Goal: Task Accomplishment & Management: Manage account settings

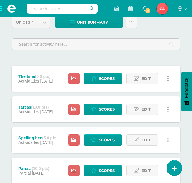
scroll to position [87, 0]
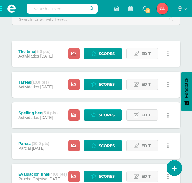
click at [146, 54] on span "Edit" at bounding box center [146, 53] width 9 height 11
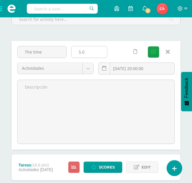
click at [90, 52] on input "5.0" at bounding box center [90, 51] width 36 height 11
type input "5"
type input "10"
click at [155, 51] on icon "submit" at bounding box center [154, 51] width 4 height 5
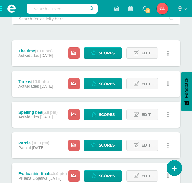
scroll to position [88, 0]
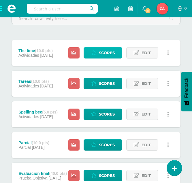
click at [105, 53] on span "Scores" at bounding box center [107, 52] width 16 height 11
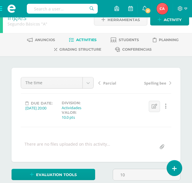
type input "10"
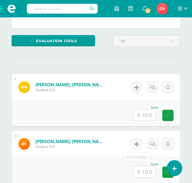
scroll to position [124, 0]
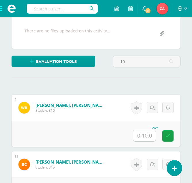
click at [143, 134] on input "text" at bounding box center [144, 135] width 23 height 11
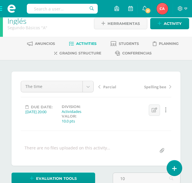
scroll to position [0, 0]
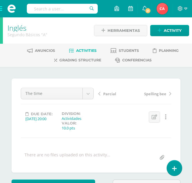
click at [2, 6] on span at bounding box center [11, 8] width 23 height 17
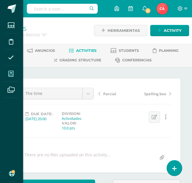
click at [10, 73] on icon at bounding box center [10, 74] width 5 height 6
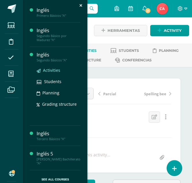
click at [50, 70] on span "Activities" at bounding box center [51, 69] width 17 height 5
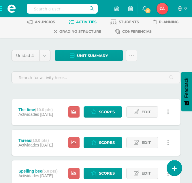
scroll to position [29, 0]
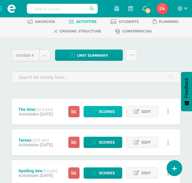
click at [102, 112] on span "Scores" at bounding box center [107, 111] width 16 height 11
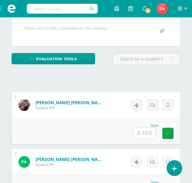
scroll to position [127, 0]
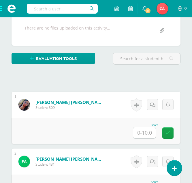
click at [148, 131] on input "text" at bounding box center [144, 132] width 23 height 11
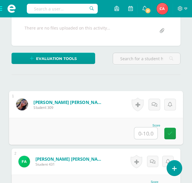
scroll to position [127, 0]
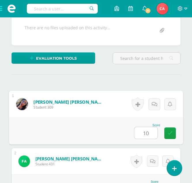
type input "10"
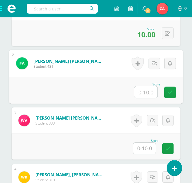
scroll to position [224, 0]
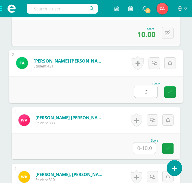
type input "6"
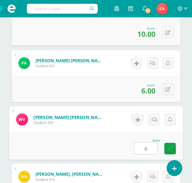
type input "6"
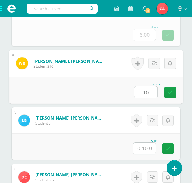
type input "10"
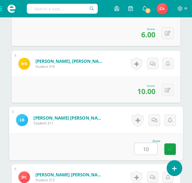
type input "10"
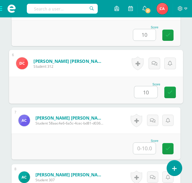
type input "10"
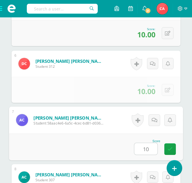
type input "10"
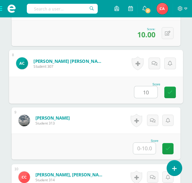
type input "10"
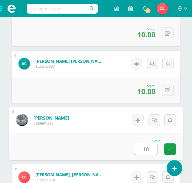
type input "10"
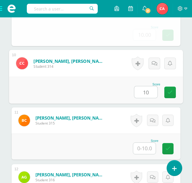
type input "10"
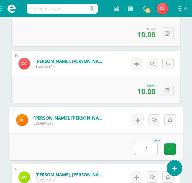
type input "6"
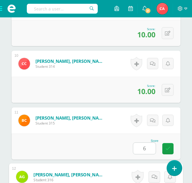
scroll to position [790, 0]
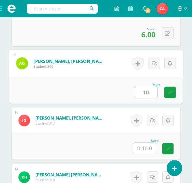
type input "10"
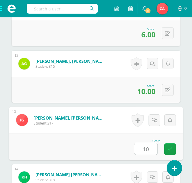
type input "10"
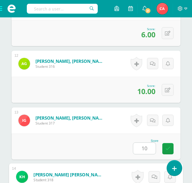
scroll to position [904, 0]
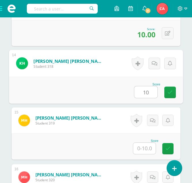
type input "10"
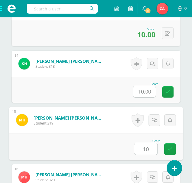
type input "10"
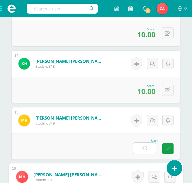
scroll to position [1017, 0]
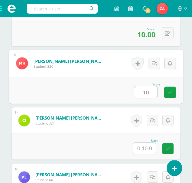
type input "10"
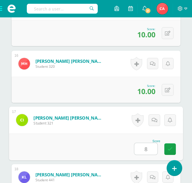
type input "8"
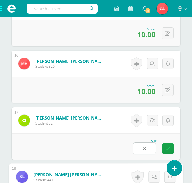
scroll to position [1130, 0]
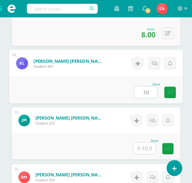
type input "10"
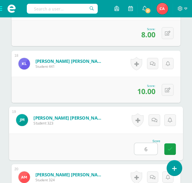
type input "6"
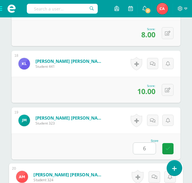
scroll to position [1243, 0]
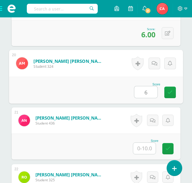
type input "6"
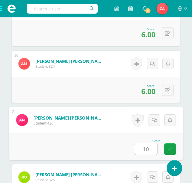
type input "10"
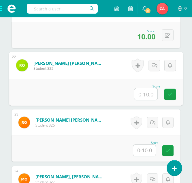
scroll to position [1357, 0]
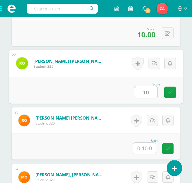
type input "10"
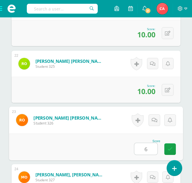
type input "6"
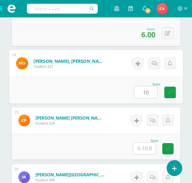
type input "10"
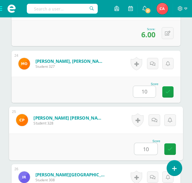
type input "10"
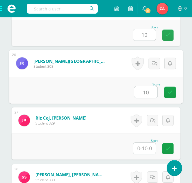
type input "10"
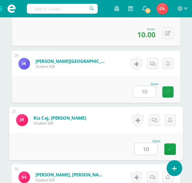
type input "10"
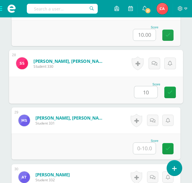
type input "10"
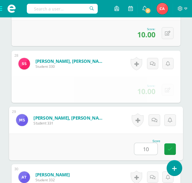
type input "10"
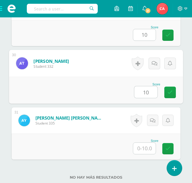
type input "10"
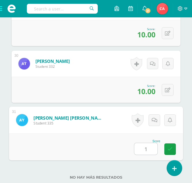
type input "10"
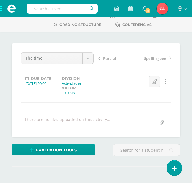
scroll to position [0, 0]
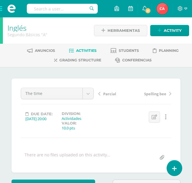
click at [3, 8] on span at bounding box center [11, 8] width 23 height 17
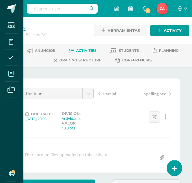
click at [13, 72] on icon at bounding box center [10, 74] width 5 height 6
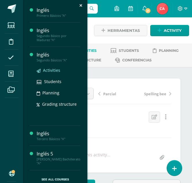
click at [47, 71] on span "Activities" at bounding box center [51, 69] width 17 height 5
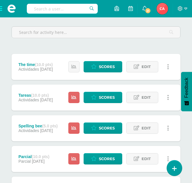
scroll to position [87, 0]
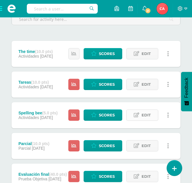
click at [141, 116] on link "Edit" at bounding box center [143, 114] width 32 height 11
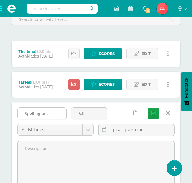
click at [52, 113] on input "Spelling bee" at bounding box center [42, 112] width 49 height 11
type input "S"
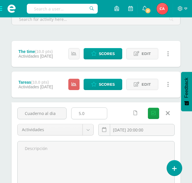
type input "Cuaderno al dia"
click at [90, 114] on input "5.0" at bounding box center [90, 112] width 36 height 11
click at [153, 112] on icon "submit" at bounding box center [154, 113] width 4 height 5
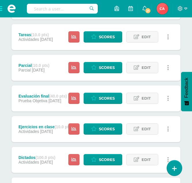
scroll to position [144, 0]
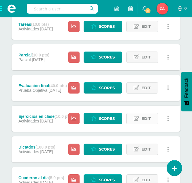
click at [148, 118] on span "Edit" at bounding box center [146, 118] width 9 height 11
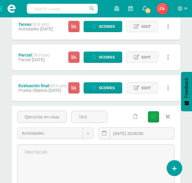
drag, startPoint x: 59, startPoint y: 117, endPoint x: 17, endPoint y: 113, distance: 42.1
click at [17, 113] on div "Ejercicios en clase" at bounding box center [42, 119] width 54 height 16
type input "J"
type input "Hoja de trab ajo"
click at [155, 117] on icon "submit" at bounding box center [154, 116] width 4 height 5
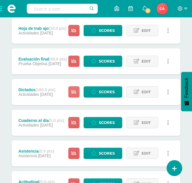
scroll to position [202, 0]
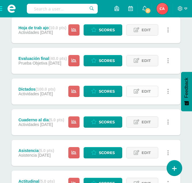
click at [145, 91] on span "Edit" at bounding box center [146, 91] width 9 height 11
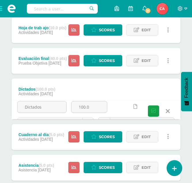
click at [145, 91] on span "Edit" at bounding box center [146, 91] width 9 height 11
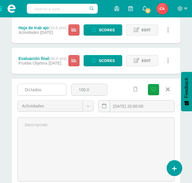
click at [47, 90] on input "Dictados" at bounding box center [42, 89] width 49 height 11
type input "D"
type input "Ejercicios en el cuaderno"
click at [93, 91] on input "100.0" at bounding box center [90, 89] width 36 height 11
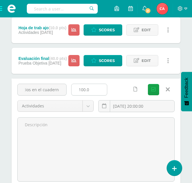
scroll to position [0, 0]
type input "1"
type input "10"
click at [153, 90] on icon "submit" at bounding box center [154, 89] width 4 height 5
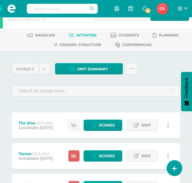
scroll to position [29, 0]
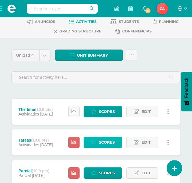
click at [103, 141] on span "Scores" at bounding box center [107, 142] width 16 height 11
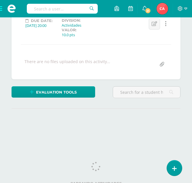
scroll to position [98, 0]
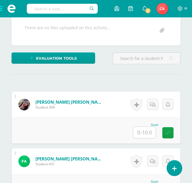
click at [145, 132] on input "text" at bounding box center [144, 132] width 23 height 11
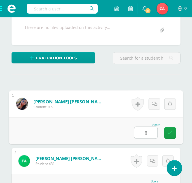
type input "8"
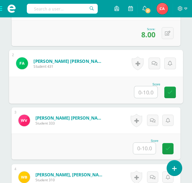
scroll to position [224, 0]
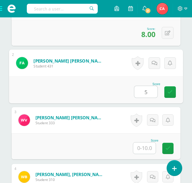
type input "5"
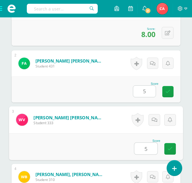
type input "5"
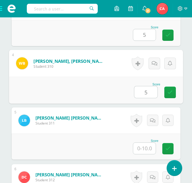
type input "5"
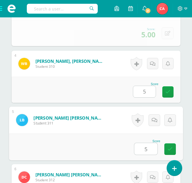
type input "5"
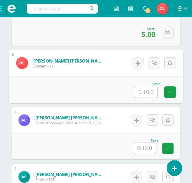
scroll to position [451, 0]
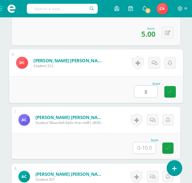
type input "8"
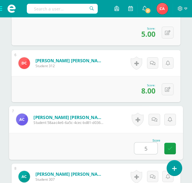
type input "5"
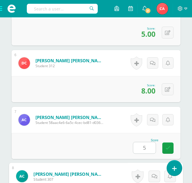
scroll to position [564, 0]
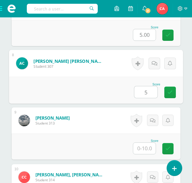
type input "5"
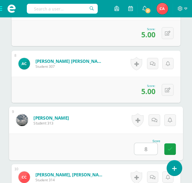
type input "8"
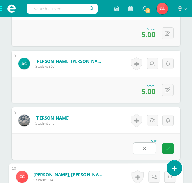
scroll to position [677, 0]
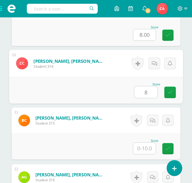
type input "8"
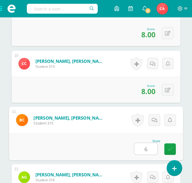
type input "6"
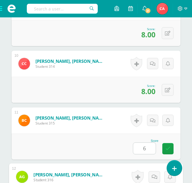
scroll to position [790, 0]
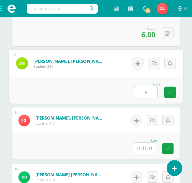
type input "6"
click at [151, 93] on input "6" at bounding box center [146, 92] width 23 height 12
type input "6"
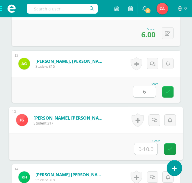
click at [167, 93] on icon at bounding box center [168, 91] width 5 height 5
click at [140, 92] on input "6" at bounding box center [144, 91] width 23 height 11
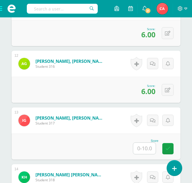
click at [147, 146] on input "text" at bounding box center [144, 147] width 23 height 11
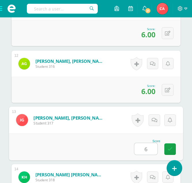
type input "6"
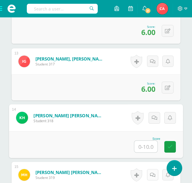
scroll to position [846, 0]
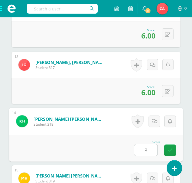
type input "8"
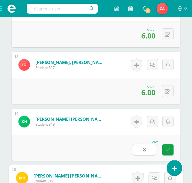
scroll to position [960, 0]
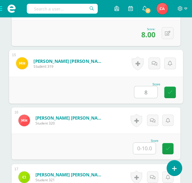
type input "8"
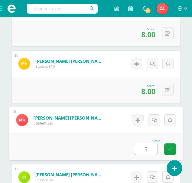
type input "5"
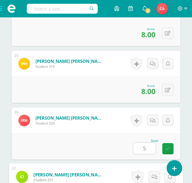
scroll to position [1073, 0]
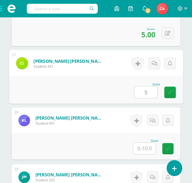
type input "5"
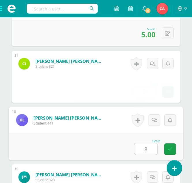
type input "8"
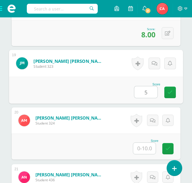
type input "5"
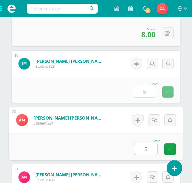
type input "5"
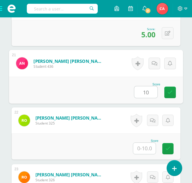
type input "10"
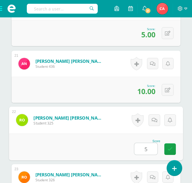
type input "5"
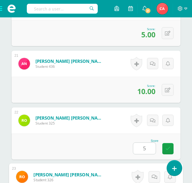
scroll to position [1413, 0]
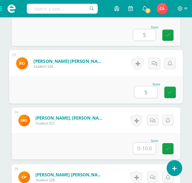
type input "5"
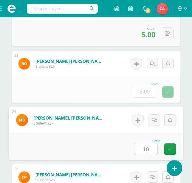
type input "10"
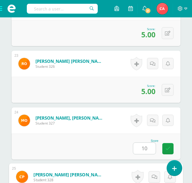
scroll to position [1526, 0]
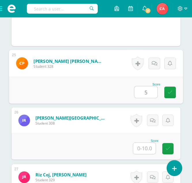
type input "5"
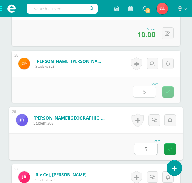
type input "5"
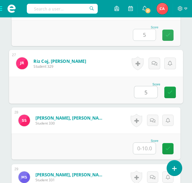
type input "5"
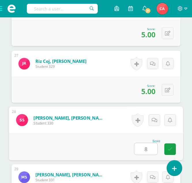
type input "8"
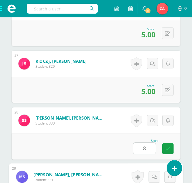
scroll to position [1753, 0]
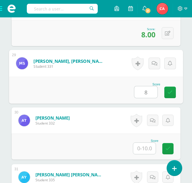
type input "8"
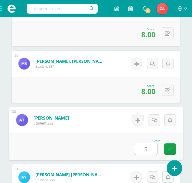
type input "5"
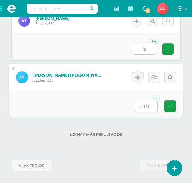
type input "5"
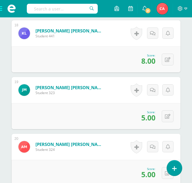
scroll to position [1159, 0]
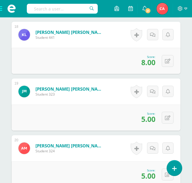
click at [5, 7] on span at bounding box center [11, 8] width 23 height 17
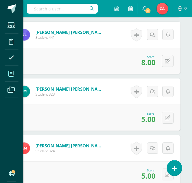
click at [13, 74] on icon at bounding box center [10, 74] width 5 height 6
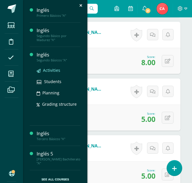
click at [48, 70] on span "Activities" at bounding box center [51, 69] width 17 height 5
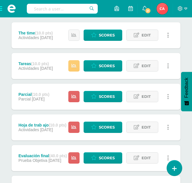
scroll to position [116, 0]
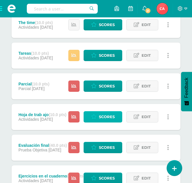
click at [101, 116] on span "Scores" at bounding box center [107, 116] width 16 height 11
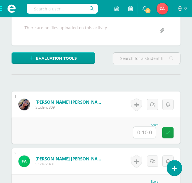
scroll to position [127, 0]
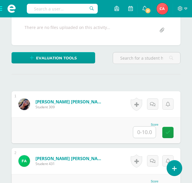
click at [148, 132] on input "text" at bounding box center [144, 131] width 23 height 11
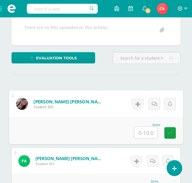
click at [148, 132] on input "text" at bounding box center [146, 133] width 23 height 12
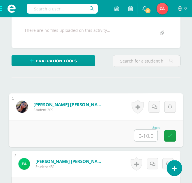
scroll to position [185, 0]
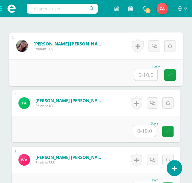
click at [146, 74] on input "text" at bounding box center [146, 75] width 23 height 12
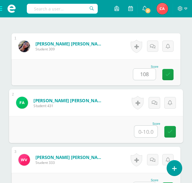
type input "0"
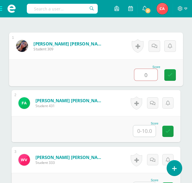
click at [151, 73] on input "0" at bounding box center [146, 75] width 23 height 12
type input "10"
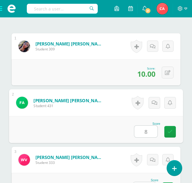
type input "8"
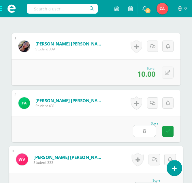
scroll to position [195, 0]
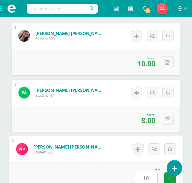
type input "10"
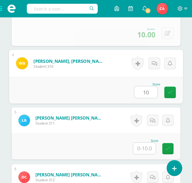
type input "10"
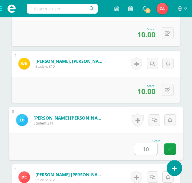
type input "10"
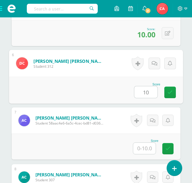
type input "10"
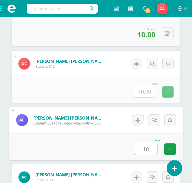
type input "10"
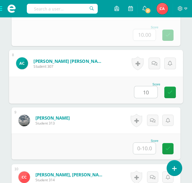
type input "10"
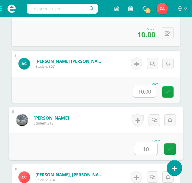
type input "10"
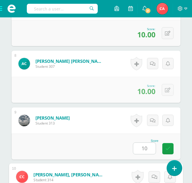
scroll to position [677, 0]
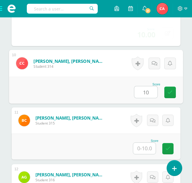
type input "10"
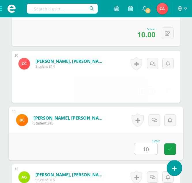
type input "10"
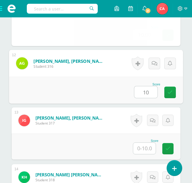
type input "10"
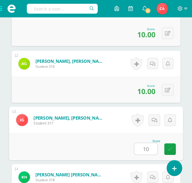
type input "10"
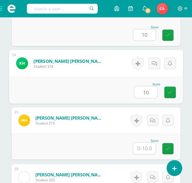
type input "10"
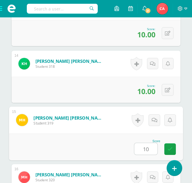
type input "10"
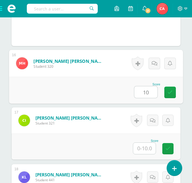
type input "10"
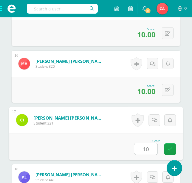
type input "10"
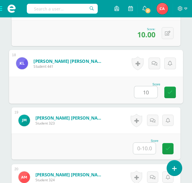
type input "10"
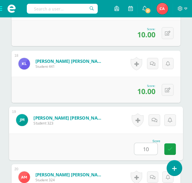
type input "10"
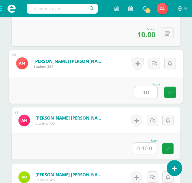
type input "10"
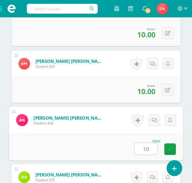
type input "10"
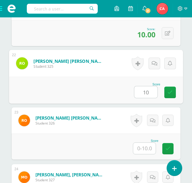
type input "10"
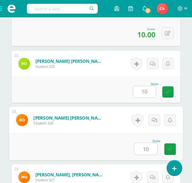
type input "10"
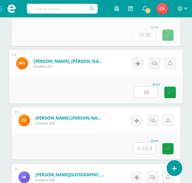
type input "10"
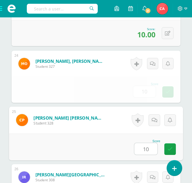
type input "10"
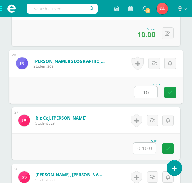
type input "10"
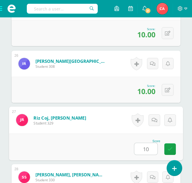
type input "10"
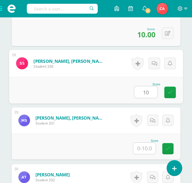
type input "10"
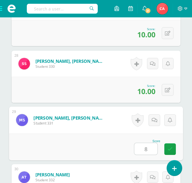
type input "8"
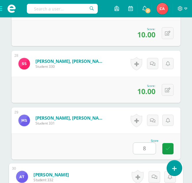
scroll to position [1810, 0]
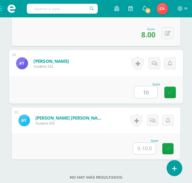
type input "10"
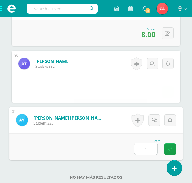
type input "10"
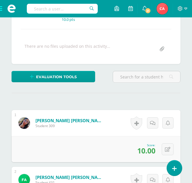
scroll to position [0, 0]
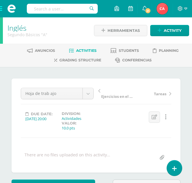
click at [3, 8] on span at bounding box center [11, 8] width 23 height 17
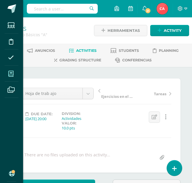
click at [11, 73] on icon at bounding box center [10, 74] width 5 height 6
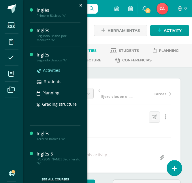
click at [47, 70] on span "Activities" at bounding box center [51, 69] width 17 height 5
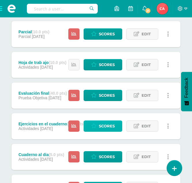
scroll to position [196, 0]
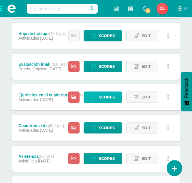
click at [99, 96] on link "Scores" at bounding box center [103, 96] width 39 height 11
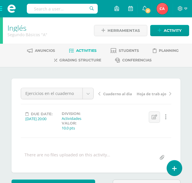
click at [3, 7] on span at bounding box center [11, 8] width 23 height 17
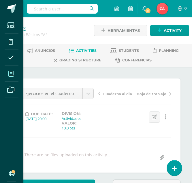
scroll to position [0, 0]
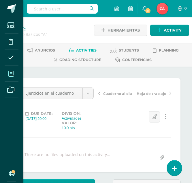
click at [10, 74] on icon at bounding box center [10, 74] width 5 height 6
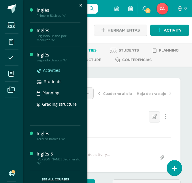
scroll to position [1, 0]
click at [47, 70] on span "Activities" at bounding box center [51, 69] width 17 height 5
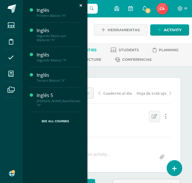
scroll to position [1, 0]
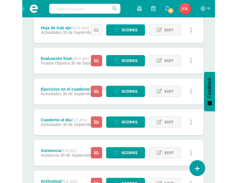
scroll to position [231, 0]
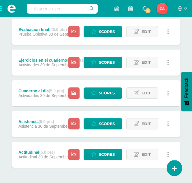
click at [183, 54] on div "Unidad 4 Unidad 1 Unidad 2 Unidad 3 Unidad 4 Unit summary Download as HTML Down…" at bounding box center [96, 21] width 192 height 370
click at [184, 54] on div "Unidad 4 Unidad 1 Unidad 2 Unidad 3 Unidad 4 Unit summary Download as HTML Down…" at bounding box center [96, 21] width 192 height 370
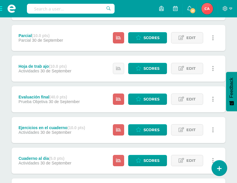
scroll to position [173, 0]
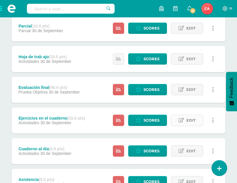
click at [189, 119] on span "Edit" at bounding box center [190, 120] width 9 height 11
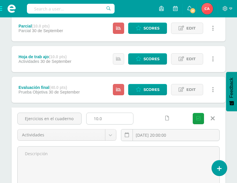
click at [105, 118] on input "10.0" at bounding box center [109, 118] width 47 height 11
type input "1"
type input "5"
click at [192, 113] on button "Save" at bounding box center [197, 118] width 11 height 11
click at [196, 118] on icon "submit" at bounding box center [198, 118] width 4 height 5
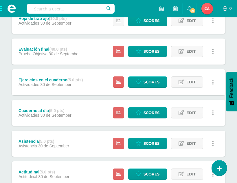
scroll to position [173, 0]
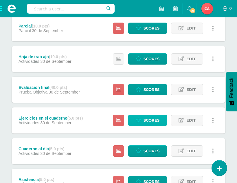
click at [146, 120] on span "Scores" at bounding box center [151, 120] width 16 height 11
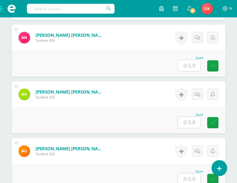
scroll to position [1318, 0]
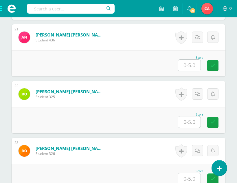
click at [189, 123] on input "text" at bounding box center [189, 121] width 23 height 11
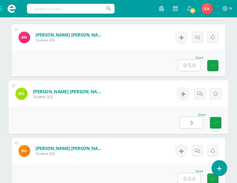
type input "3"
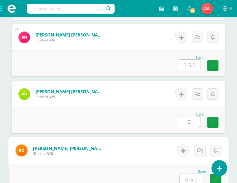
scroll to position [1320, 0]
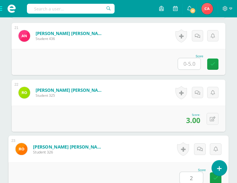
type input "2"
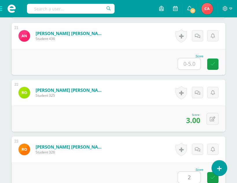
scroll to position [1462, 0]
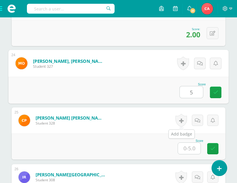
type input "5"
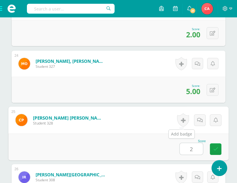
type input "2"
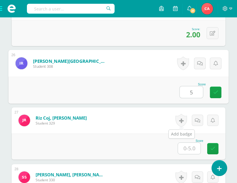
type input "5"
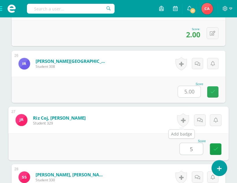
type input "5"
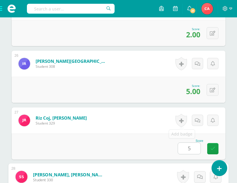
scroll to position [1689, 0]
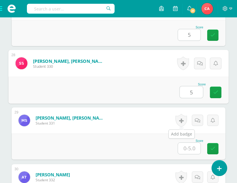
type input "5"
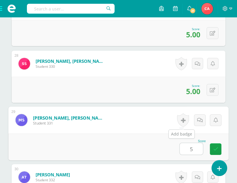
type input "5"
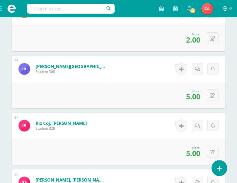
scroll to position [1571, 0]
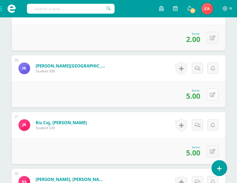
click at [212, 94] on icon at bounding box center [211, 94] width 5 height 5
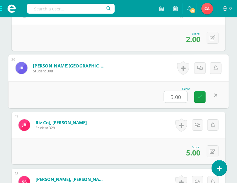
type input "3"
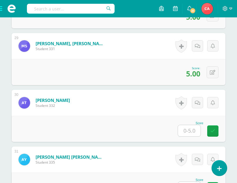
scroll to position [1773, 0]
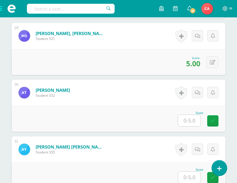
click at [191, 121] on input "text" at bounding box center [189, 120] width 23 height 11
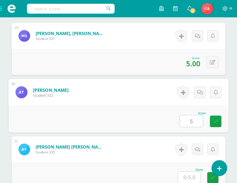
type input "5"
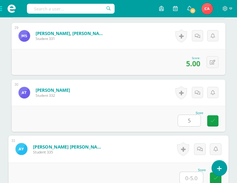
type input "5"
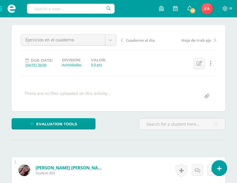
scroll to position [0, 0]
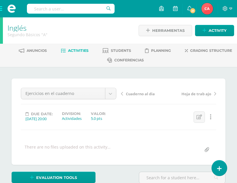
click at [4, 7] on span at bounding box center [11, 8] width 23 height 17
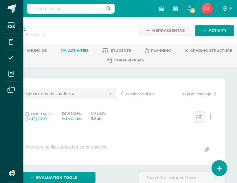
click at [11, 72] on icon at bounding box center [10, 74] width 5 height 6
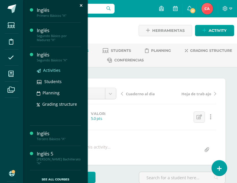
click at [53, 70] on span "Activities" at bounding box center [51, 69] width 17 height 5
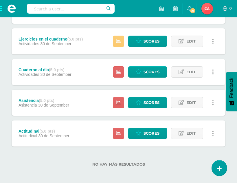
scroll to position [254, 0]
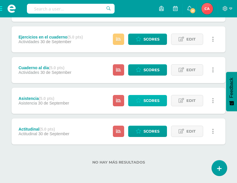
click at [144, 99] on span "Scores" at bounding box center [151, 100] width 16 height 11
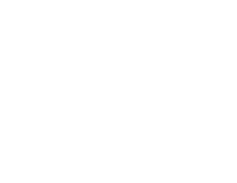
drag, startPoint x: 0, startPoint y: 0, endPoint x: 148, endPoint y: 101, distance: 179.8
click at [0, 0] on html at bounding box center [0, 0] width 0 height 0
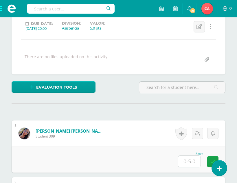
scroll to position [90, 0]
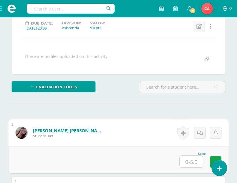
click at [191, 160] on input "text" at bounding box center [190, 161] width 23 height 12
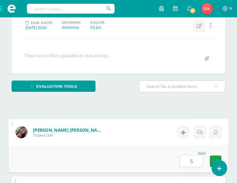
type input "5"
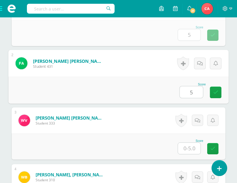
type input "5"
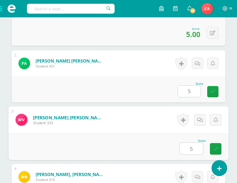
type input "5"
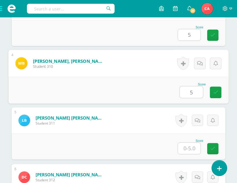
type input "5"
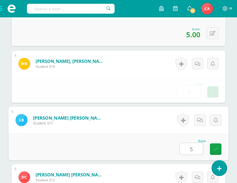
type input "5"
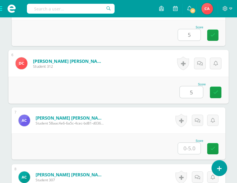
type input "5"
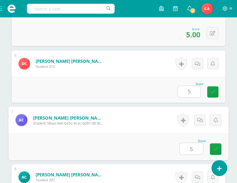
type input "5"
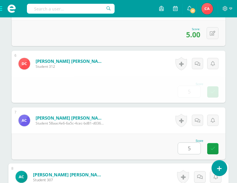
scroll to position [556, 0]
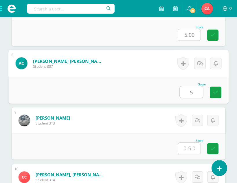
type input "5"
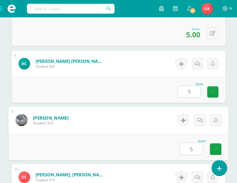
type input "5"
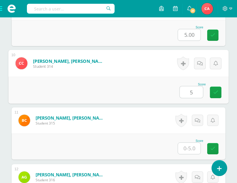
type input "5"
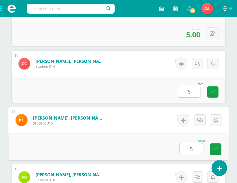
type input "5"
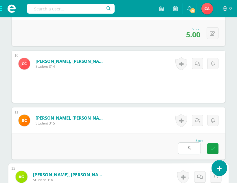
scroll to position [783, 0]
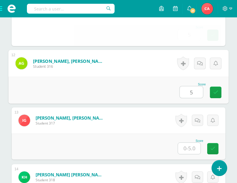
type input "5"
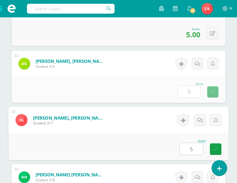
type input "5"
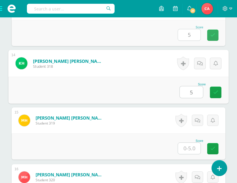
type input "5"
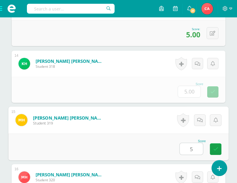
type input "5"
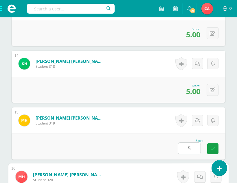
scroll to position [1009, 0]
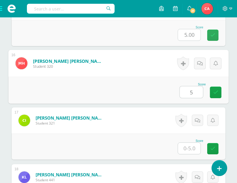
type input "5"
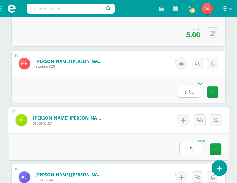
type input "5"
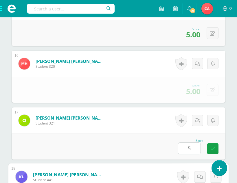
scroll to position [1122, 0]
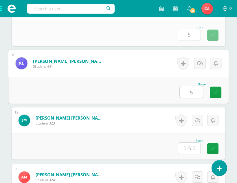
type input "5"
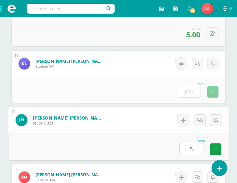
type input "5"
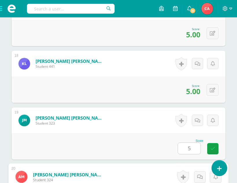
scroll to position [1236, 0]
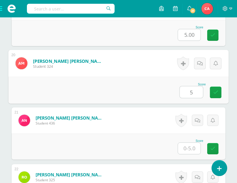
type input "5"
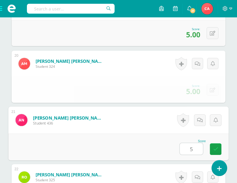
type input "5"
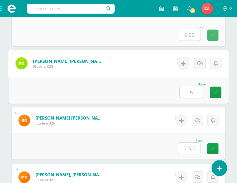
type input "5"
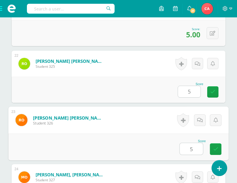
type input "5"
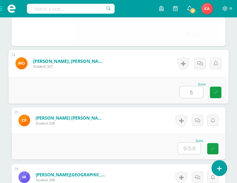
type input "5"
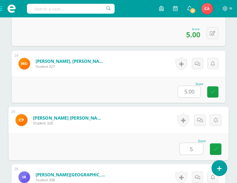
type input "5"
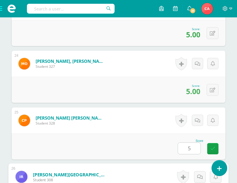
scroll to position [1575, 0]
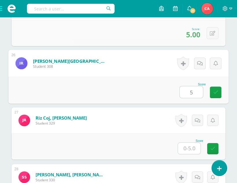
type input "5"
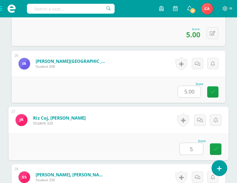
type input "5"
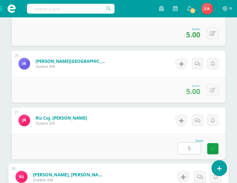
scroll to position [1689, 0]
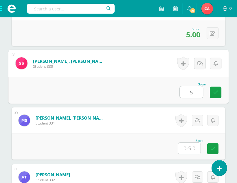
type input "5"
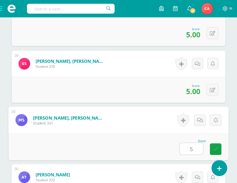
type input "5"
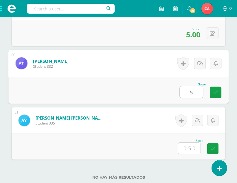
type input "5"
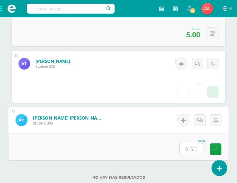
type input "5"
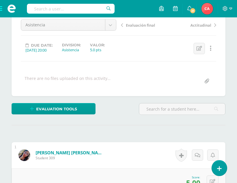
scroll to position [0, 0]
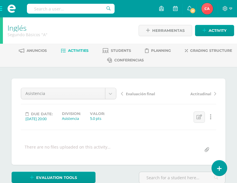
click at [2, 7] on span at bounding box center [11, 8] width 23 height 17
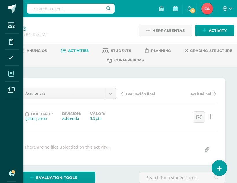
click at [12, 74] on icon at bounding box center [10, 74] width 5 height 6
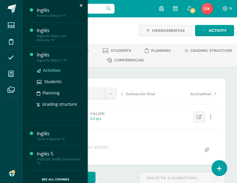
click at [49, 70] on span "Activities" at bounding box center [51, 69] width 17 height 5
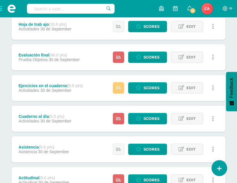
scroll to position [254, 0]
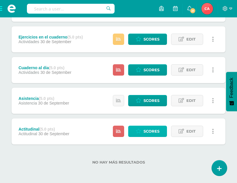
click at [148, 131] on span "Scores" at bounding box center [151, 131] width 16 height 11
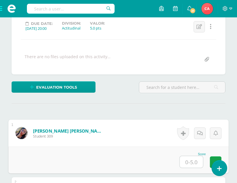
scroll to position [90, 0]
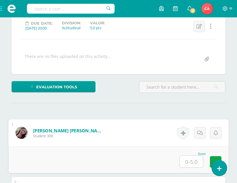
click at [191, 161] on input "text" at bounding box center [190, 161] width 23 height 12
type input "5"
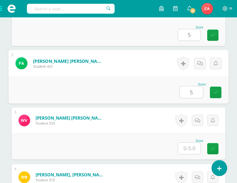
type input "5"
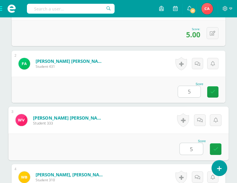
type input "5"
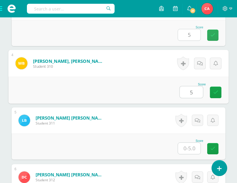
type input "5"
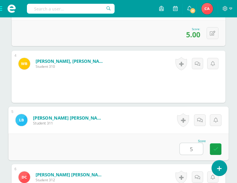
type input "5"
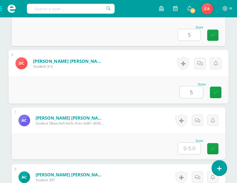
type input "5"
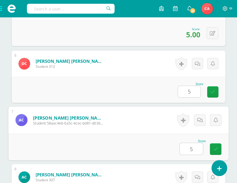
type input "5"
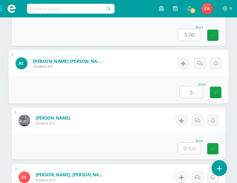
type input "5"
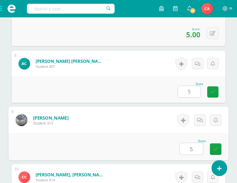
type input "5"
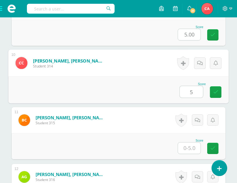
type input "5"
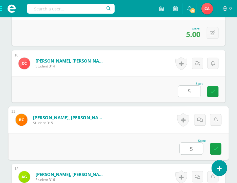
type input "5"
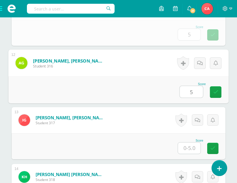
type input "5"
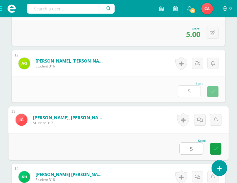
type input "5"
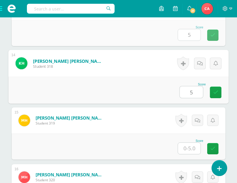
type input "5"
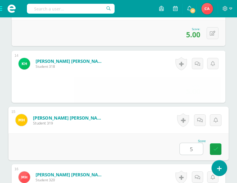
type input "5"
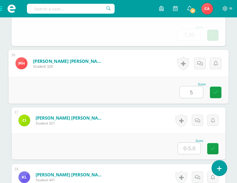
type input "5"
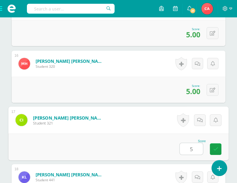
type input "5"
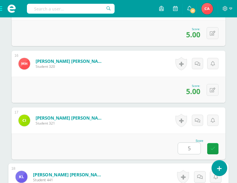
scroll to position [1122, 0]
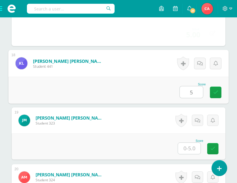
type input "5"
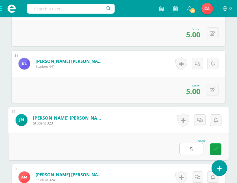
type input "5"
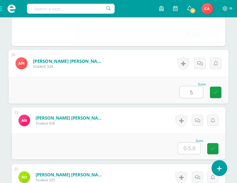
type input "5"
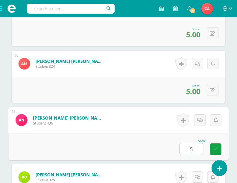
type input "5"
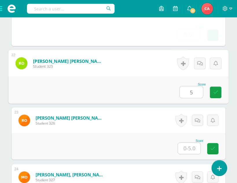
type input "5"
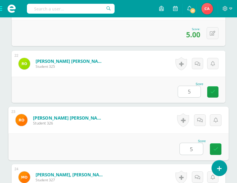
type input "5"
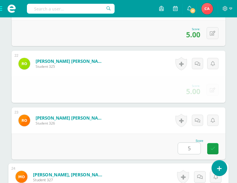
scroll to position [1462, 0]
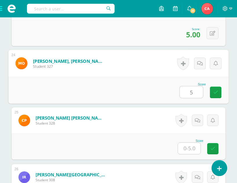
type input "5"
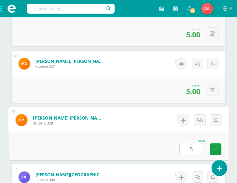
type input "5"
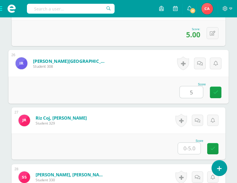
type input "5"
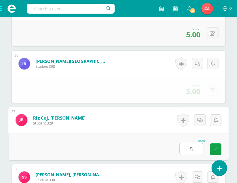
type input "5"
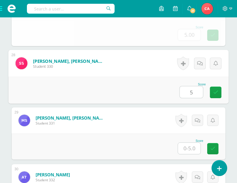
type input "5"
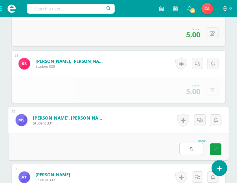
type input "5"
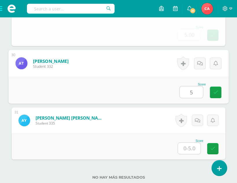
type input "5"
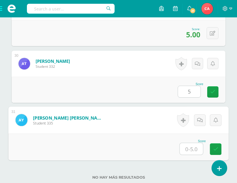
type input "5"
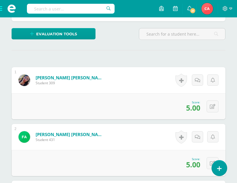
scroll to position [0, 0]
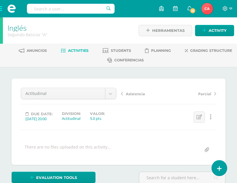
click at [5, 13] on span at bounding box center [11, 8] width 23 height 17
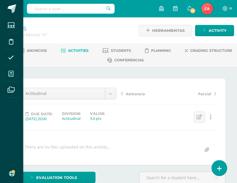
click at [13, 73] on icon at bounding box center [10, 74] width 5 height 6
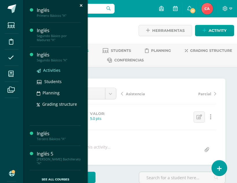
click at [47, 70] on span "Activities" at bounding box center [51, 69] width 17 height 5
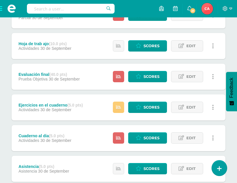
scroll to position [196, 0]
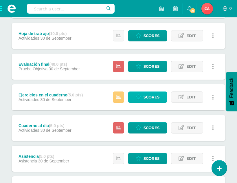
click at [144, 96] on span "Scores" at bounding box center [151, 97] width 16 height 11
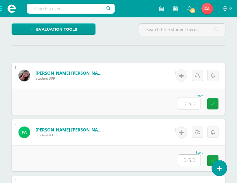
scroll to position [148, 0]
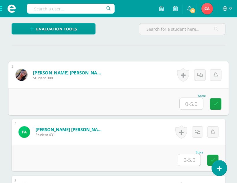
click at [190, 103] on input "text" at bounding box center [190, 104] width 23 height 12
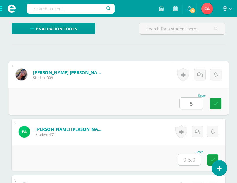
type input "5"
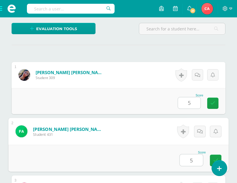
type input "5"
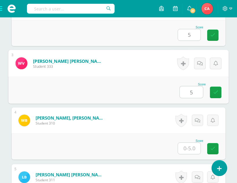
type input "5"
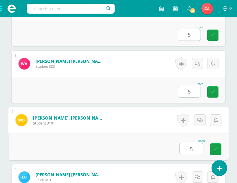
type input "5"
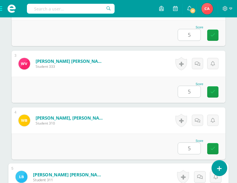
scroll to position [386, 0]
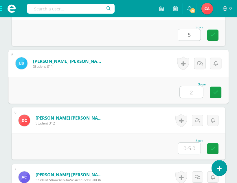
type input "2"
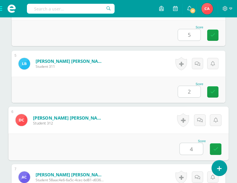
type input "4"
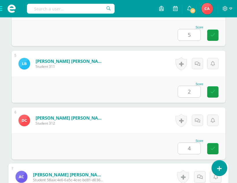
scroll to position [499, 0]
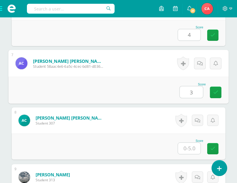
type input "3"
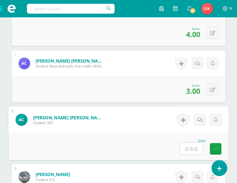
scroll to position [500, 0]
type input "5"
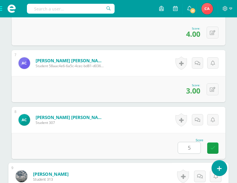
scroll to position [613, 0]
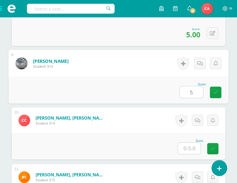
type input "5"
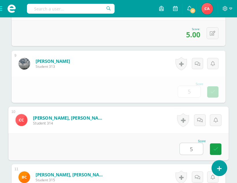
type input "5"
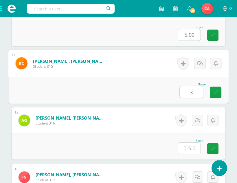
type input "3"
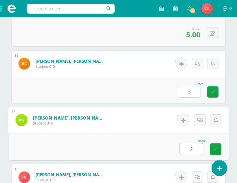
type input "2"
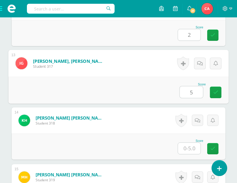
type input "5"
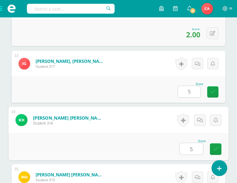
type input "5"
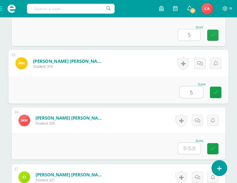
type input "5"
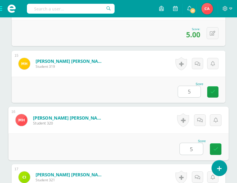
type input "5"
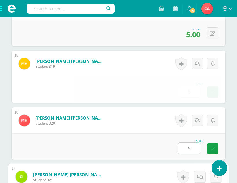
scroll to position [1066, 0]
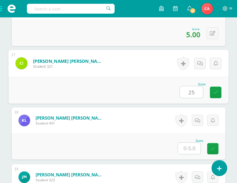
type input "25"
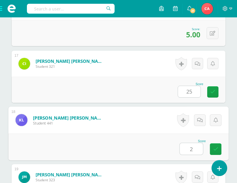
type input "2"
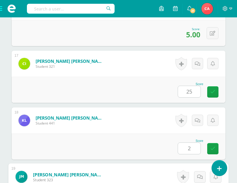
scroll to position [1179, 0]
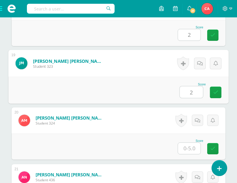
type input "2"
type input "0"
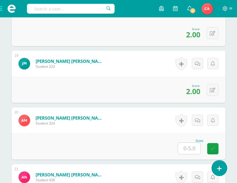
click at [191, 149] on input "text" at bounding box center [189, 147] width 23 height 11
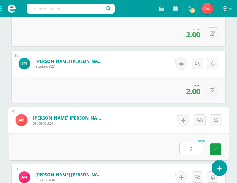
type input "2"
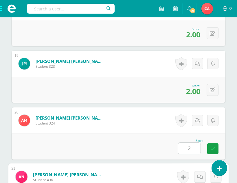
scroll to position [1292, 0]
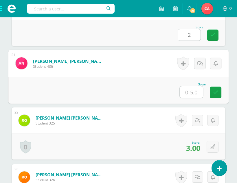
type input "2"
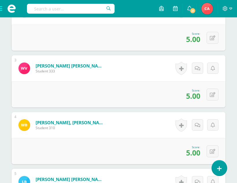
scroll to position [166, 0]
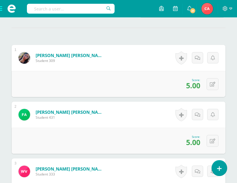
click at [3, 9] on span at bounding box center [11, 8] width 23 height 17
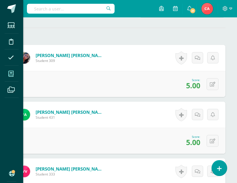
click at [11, 75] on icon at bounding box center [10, 74] width 5 height 6
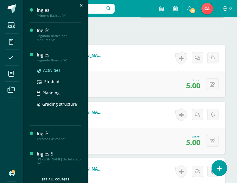
click at [48, 71] on span "Activities" at bounding box center [51, 69] width 17 height 5
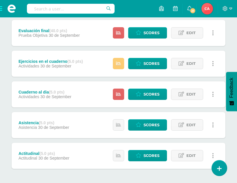
scroll to position [231, 0]
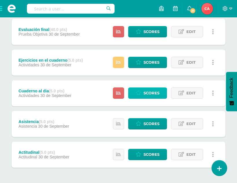
click at [145, 93] on span "Scores" at bounding box center [151, 93] width 16 height 11
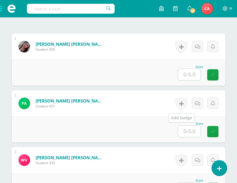
scroll to position [177, 0]
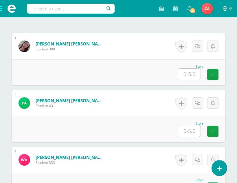
click at [191, 74] on input "text" at bounding box center [189, 73] width 23 height 11
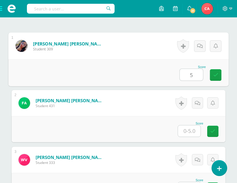
type input "5"
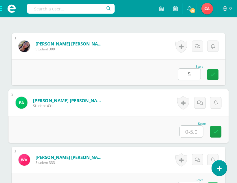
scroll to position [177, 0]
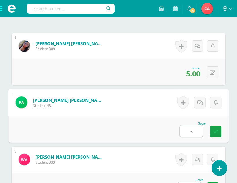
type input "3"
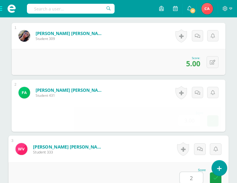
type input "2"
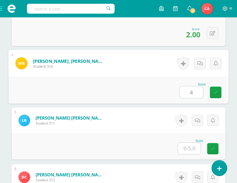
type input "4"
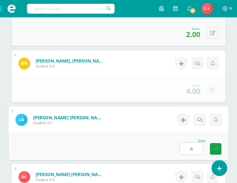
type input "4"
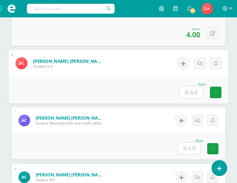
scroll to position [443, 0]
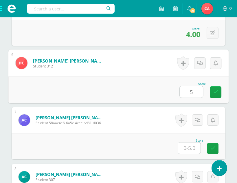
type input "5"
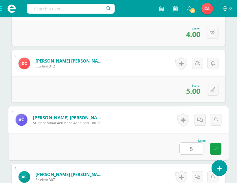
type input "5"
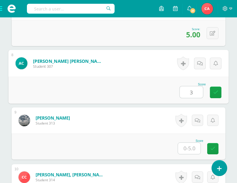
type input "3"
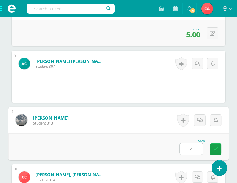
type input "4"
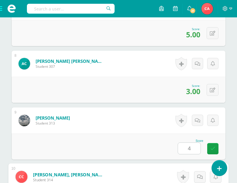
scroll to position [669, 0]
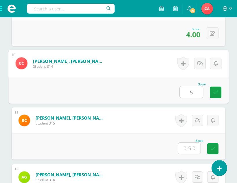
type input "5"
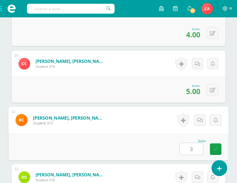
type input "3"
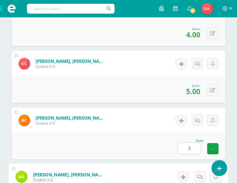
scroll to position [783, 0]
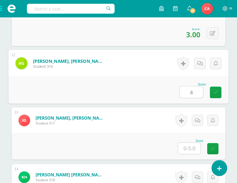
type input "4"
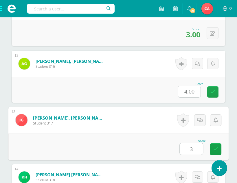
type input "3"
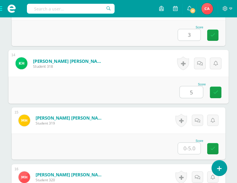
type input "5"
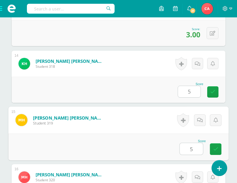
type input "5"
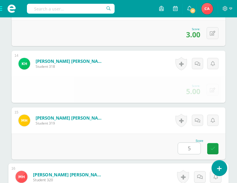
scroll to position [1009, 0]
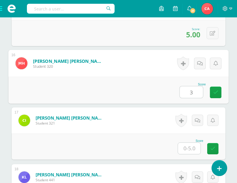
type input "3"
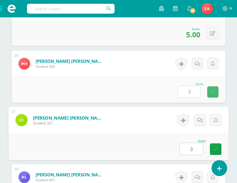
type input "3"
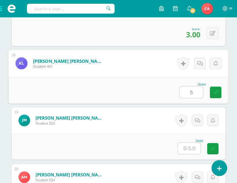
type input "5"
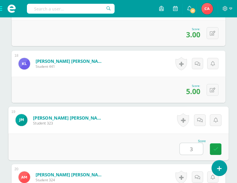
type input "3"
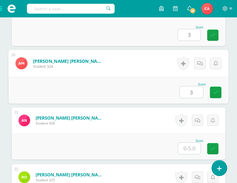
type input "3"
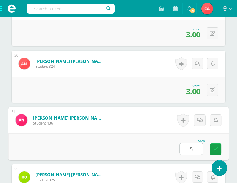
type input "5"
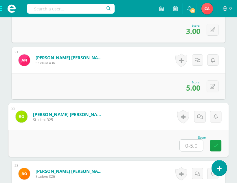
scroll to position [1325, 0]
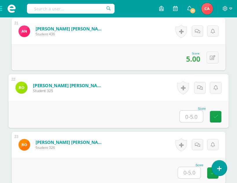
click at [194, 115] on input "text" at bounding box center [190, 116] width 23 height 12
type input "3"
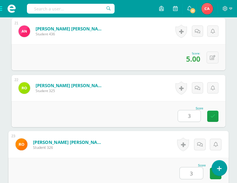
type input "3"
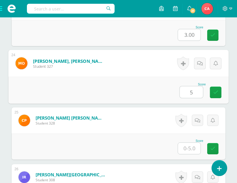
type input "5"
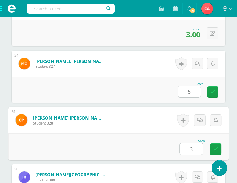
type input "3"
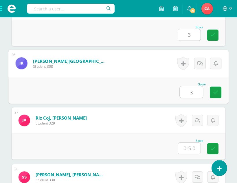
type input "3"
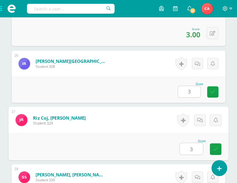
type input "3"
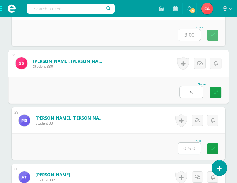
type input "5"
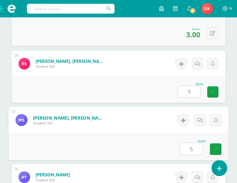
type input "5"
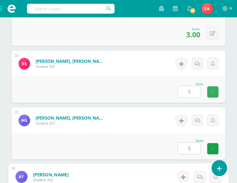
scroll to position [1802, 0]
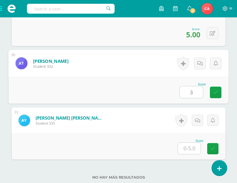
type input "3"
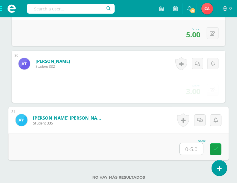
type input "5"
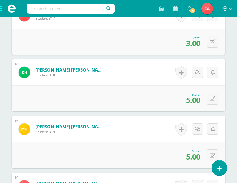
scroll to position [877, 0]
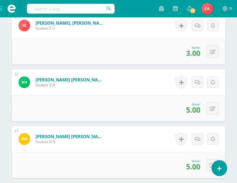
click at [6, 9] on span at bounding box center [11, 8] width 23 height 17
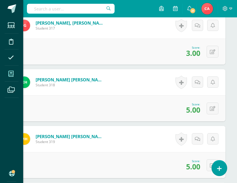
click at [11, 73] on icon at bounding box center [10, 74] width 5 height 6
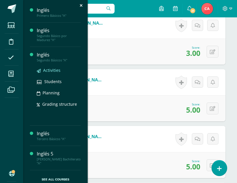
click at [47, 71] on span "Activities" at bounding box center [51, 69] width 17 height 5
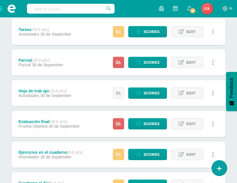
scroll to position [139, 0]
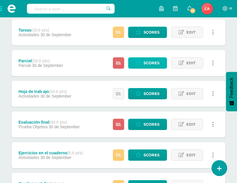
click at [148, 62] on span "Scores" at bounding box center [151, 62] width 16 height 11
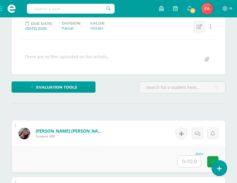
scroll to position [90, 0]
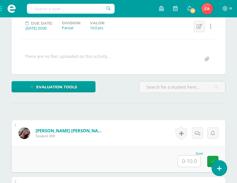
click at [187, 163] on input "text" at bounding box center [189, 160] width 23 height 11
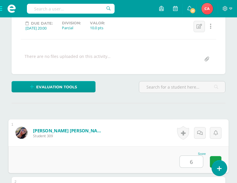
type input "6"
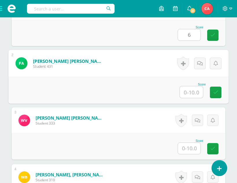
scroll to position [217, 0]
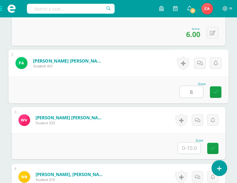
type input "8"
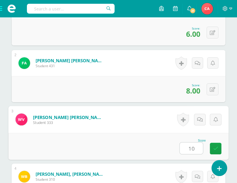
scroll to position [217, 0]
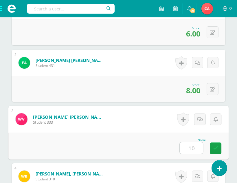
type input "10"
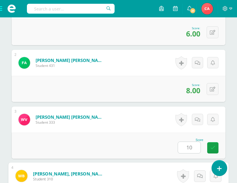
scroll to position [330, 0]
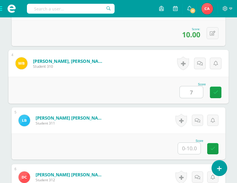
type input "7"
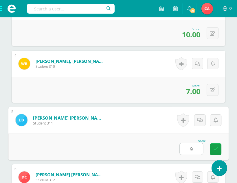
type input "9"
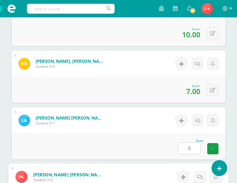
scroll to position [443, 0]
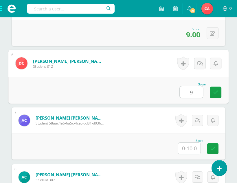
type input "9"
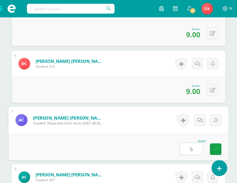
type input "6"
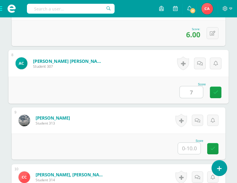
type input "7"
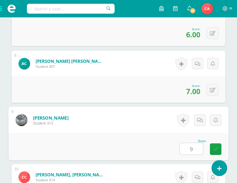
type input "9"
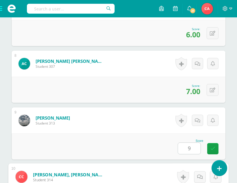
scroll to position [669, 0]
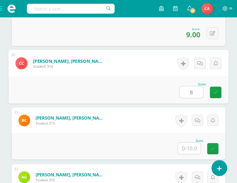
type input "8"
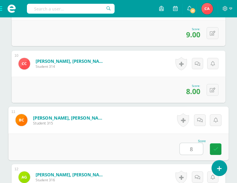
type input "8"
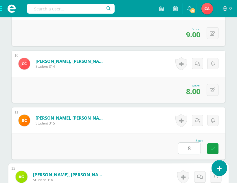
scroll to position [783, 0]
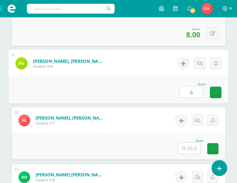
type input "6"
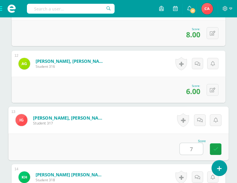
type input "7"
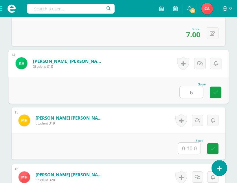
type input "6"
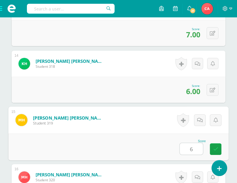
type input "6"
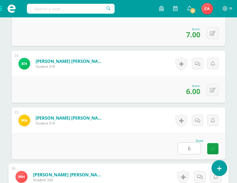
scroll to position [1009, 0]
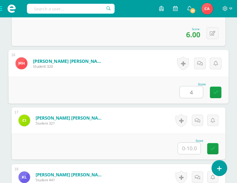
type input "4"
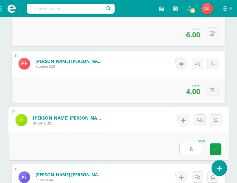
type input "8"
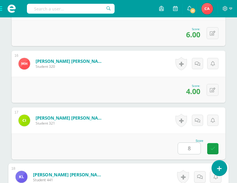
scroll to position [1122, 0]
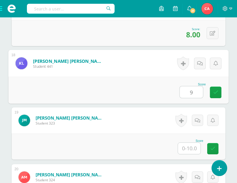
type input "9"
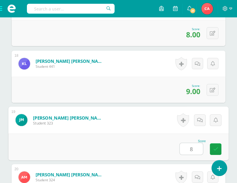
type input "8"
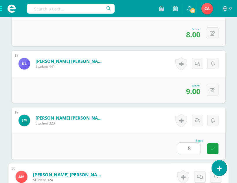
scroll to position [1236, 0]
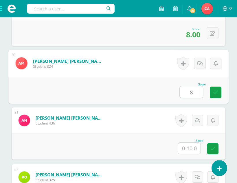
type input "8"
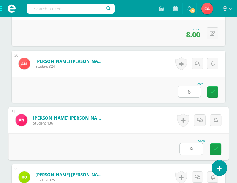
type input "9"
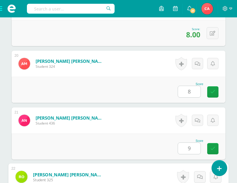
scroll to position [1349, 0]
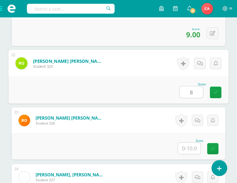
type input "8"
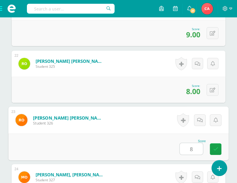
type input "8"
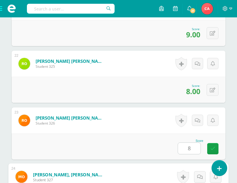
scroll to position [1462, 0]
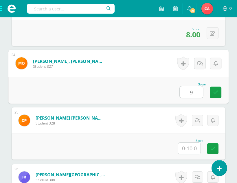
type input "9"
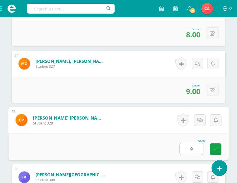
type input "9"
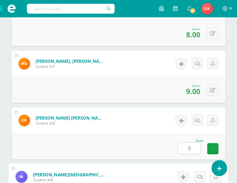
scroll to position [1575, 0]
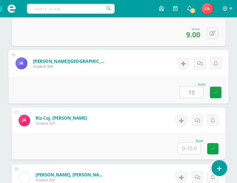
type input "10"
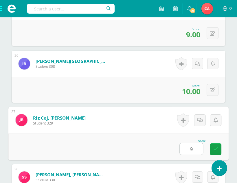
type input "9"
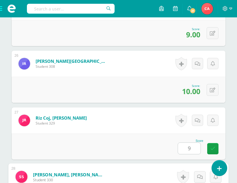
scroll to position [1689, 0]
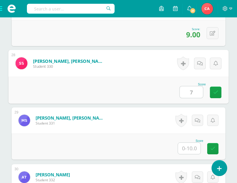
type input "7"
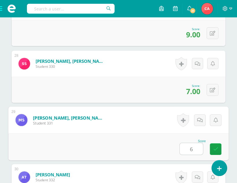
type input "6"
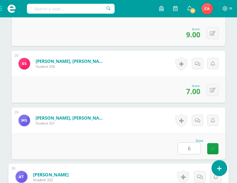
scroll to position [1802, 0]
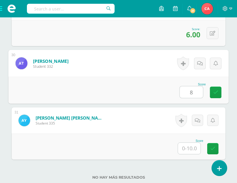
type input "8"
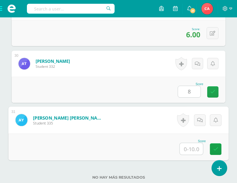
type input "8"
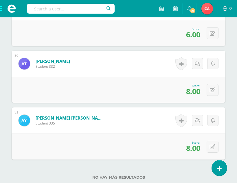
click at [4, 6] on span at bounding box center [11, 8] width 23 height 17
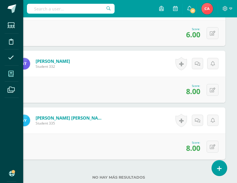
click at [10, 75] on icon at bounding box center [10, 74] width 5 height 6
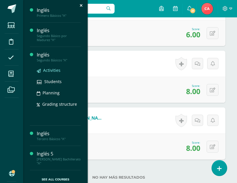
click at [50, 70] on span "Activities" at bounding box center [51, 69] width 17 height 5
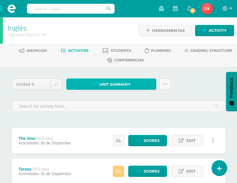
click at [108, 83] on span "Unit summary" at bounding box center [114, 84] width 31 height 11
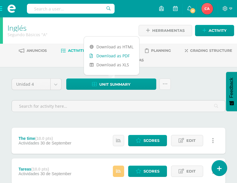
click at [110, 56] on link "Download as PDF" at bounding box center [111, 55] width 55 height 9
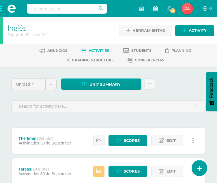
drag, startPoint x: 211, startPoint y: 56, endPoint x: 218, endPoint y: 55, distance: 7.4
click at [212, 56] on ul "Anuncios Activities Students Planning Grading structure Conferencias" at bounding box center [115, 55] width 217 height 19
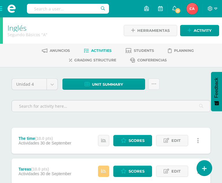
click at [0, 9] on span at bounding box center [11, 8] width 23 height 17
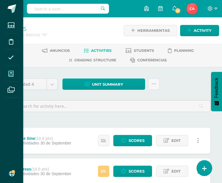
click at [10, 71] on icon at bounding box center [10, 74] width 5 height 6
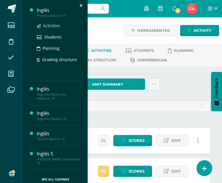
click at [50, 25] on span "Activities" at bounding box center [51, 25] width 17 height 5
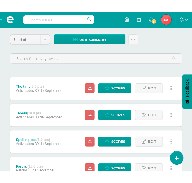
scroll to position [52, 0]
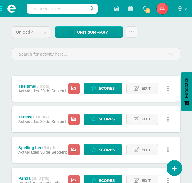
click at [167, 36] on div "Unidad 4 Unidad 1 Unidad 2 Unidad 3 Unidad 4 Unit summary Download as HTML Down…" at bounding box center [96, 45] width 174 height 38
click at [147, 89] on span "Edit" at bounding box center [146, 88] width 9 height 11
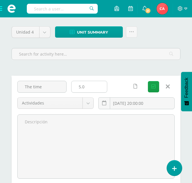
click at [91, 87] on input "5.0" at bounding box center [90, 86] width 36 height 11
click at [91, 86] on input "5.0" at bounding box center [90, 86] width 36 height 11
type input "5"
type input "10"
click at [148, 81] on button "Save" at bounding box center [153, 86] width 11 height 11
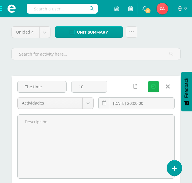
click at [153, 88] on icon "submit" at bounding box center [154, 86] width 4 height 5
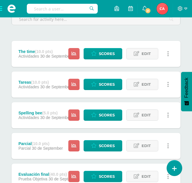
scroll to position [116, 0]
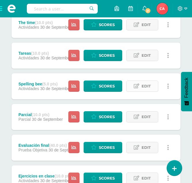
click at [144, 86] on span "Edit" at bounding box center [146, 86] width 9 height 11
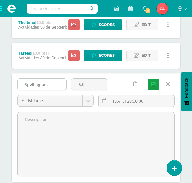
drag, startPoint x: 55, startPoint y: 84, endPoint x: 20, endPoint y: 81, distance: 35.1
click at [20, 81] on input "Spelling bee" at bounding box center [42, 84] width 49 height 11
type input "Ejercicios en el cuaderno"
click at [154, 83] on icon "submit" at bounding box center [154, 84] width 4 height 5
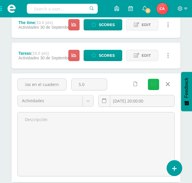
scroll to position [0, 0]
click at [154, 85] on icon "submit" at bounding box center [154, 84] width 4 height 5
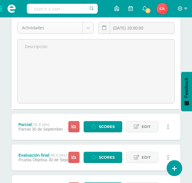
scroll to position [231, 0]
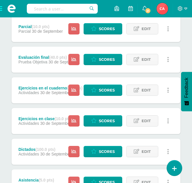
scroll to position [173, 0]
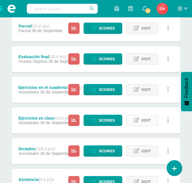
click at [142, 121] on span "Edit" at bounding box center [146, 120] width 9 height 11
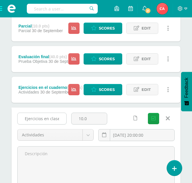
click at [59, 120] on input "Ejercicios en clase" at bounding box center [42, 118] width 49 height 11
drag, startPoint x: 59, startPoint y: 120, endPoint x: 25, endPoint y: 120, distance: 34.4
click at [25, 120] on input "Ejercicios en clase" at bounding box center [42, 118] width 49 height 11
drag, startPoint x: 25, startPoint y: 120, endPoint x: 8, endPoint y: 107, distance: 20.6
click at [25, 119] on input "Ejercicios en clase" at bounding box center [42, 118] width 49 height 11
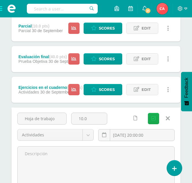
type input "Hoja de trabajo"
click at [153, 117] on icon "submit" at bounding box center [154, 118] width 4 height 5
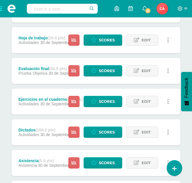
scroll to position [202, 0]
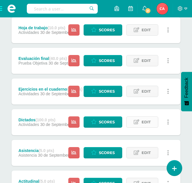
click at [144, 122] on span "Edit" at bounding box center [146, 121] width 9 height 11
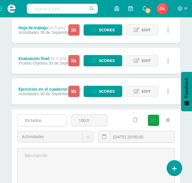
click at [58, 119] on input "Dictados" at bounding box center [42, 119] width 49 height 11
type input "D"
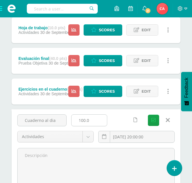
type input "Cuaderno al dia"
click at [98, 117] on input "100.0" at bounding box center [90, 119] width 36 height 11
type input "10"
click at [153, 120] on icon "submit" at bounding box center [154, 120] width 4 height 5
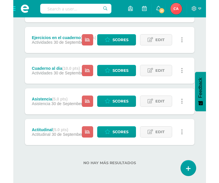
scroll to position [254, 0]
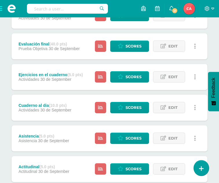
scroll to position [231, 0]
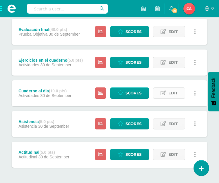
click at [170, 94] on span "Edit" at bounding box center [172, 93] width 9 height 11
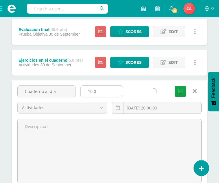
click at [101, 89] on input "10.0" at bounding box center [102, 91] width 42 height 11
type input "1"
type input "5"
click at [174, 86] on button "Save" at bounding box center [179, 91] width 11 height 11
click at [182, 91] on icon "submit" at bounding box center [180, 91] width 4 height 5
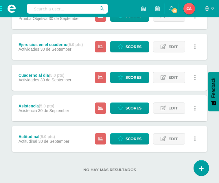
scroll to position [254, 0]
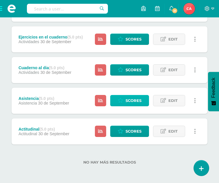
click at [134, 99] on span "Scores" at bounding box center [133, 100] width 16 height 11
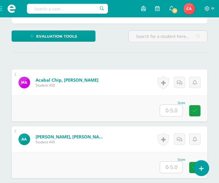
scroll to position [156, 0]
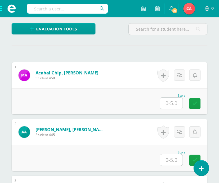
click at [171, 103] on input "text" at bounding box center [171, 102] width 23 height 11
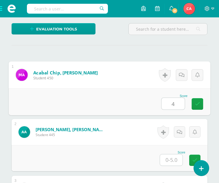
type input "4"
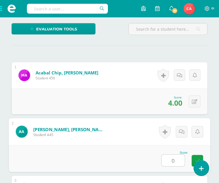
type input "0"
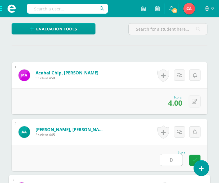
scroll to position [281, 0]
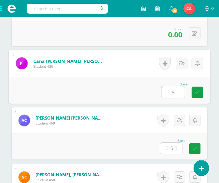
type input "5"
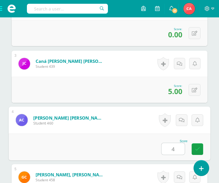
type input "4"
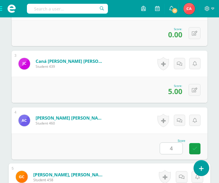
scroll to position [394, 0]
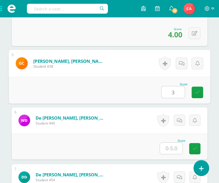
type input "3"
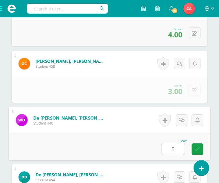
type input "5"
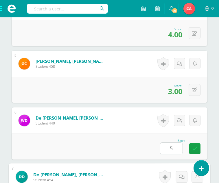
scroll to position [507, 0]
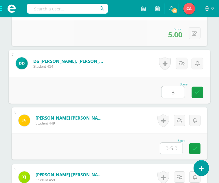
type input "3"
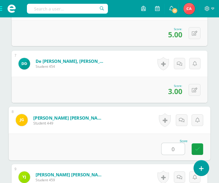
type input "0"
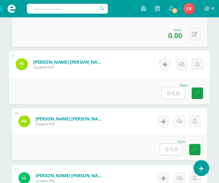
scroll to position [621, 0]
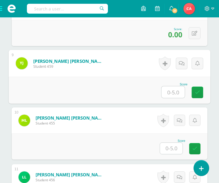
click at [174, 90] on input "text" at bounding box center [172, 92] width 23 height 12
click at [173, 92] on input "text" at bounding box center [172, 92] width 23 height 12
type input "4"
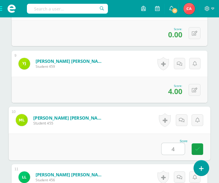
type input "4"
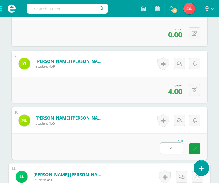
scroll to position [734, 0]
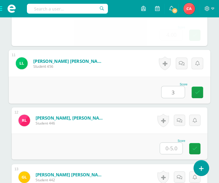
type input "3"
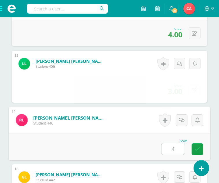
type input "4"
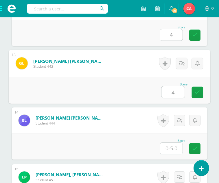
type input "4"
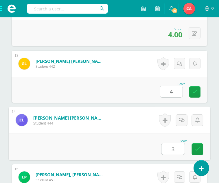
type input "3"
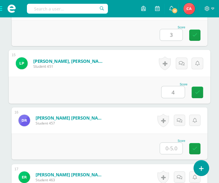
type input "4"
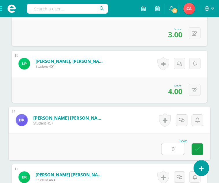
type input "0"
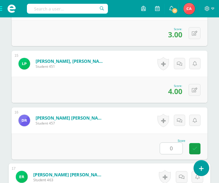
scroll to position [1073, 0]
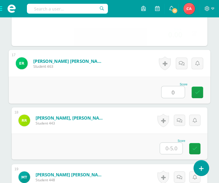
type input "0"
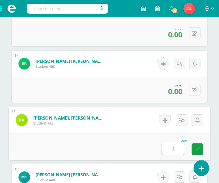
type input "4"
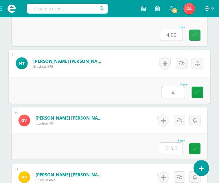
type input "4"
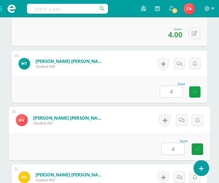
type input "4"
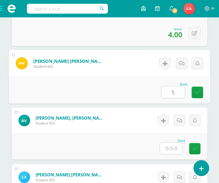
type input "5"
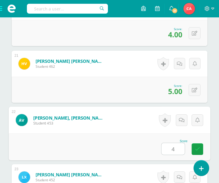
type input "4"
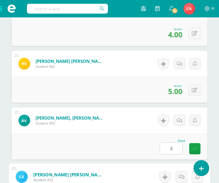
scroll to position [1399, 0]
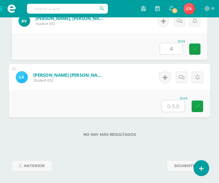
type input "4"
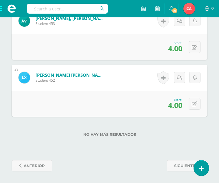
click at [5, 9] on span at bounding box center [11, 8] width 23 height 17
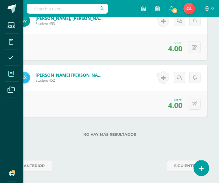
click at [11, 72] on icon at bounding box center [10, 74] width 5 height 6
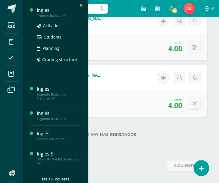
click at [45, 12] on div "Inglés" at bounding box center [59, 10] width 44 height 7
click at [48, 26] on span "Activities" at bounding box center [51, 25] width 17 height 5
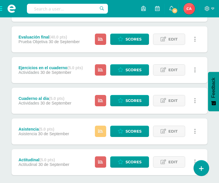
scroll to position [231, 0]
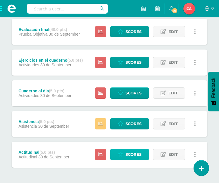
click at [131, 153] on span "Scores" at bounding box center [133, 154] width 16 height 11
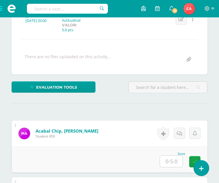
scroll to position [98, 0]
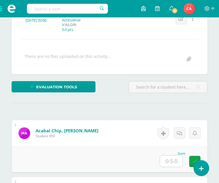
click at [170, 161] on input "text" at bounding box center [171, 160] width 23 height 11
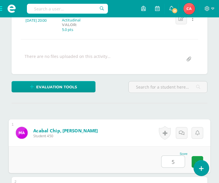
type input "5"
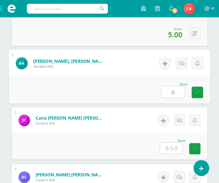
type input "0"
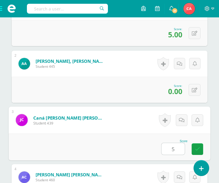
type input "5"
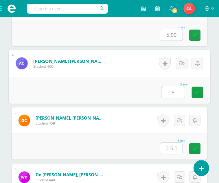
type input "5"
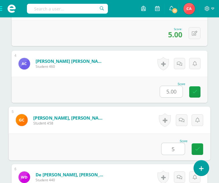
type input "5"
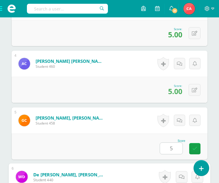
scroll to position [451, 0]
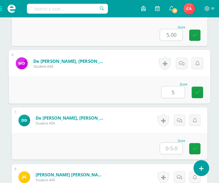
type input "5"
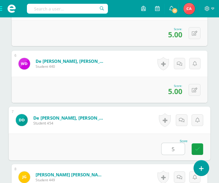
type input "5"
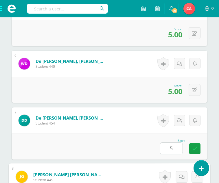
scroll to position [564, 0]
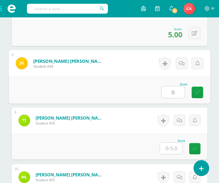
type input "0"
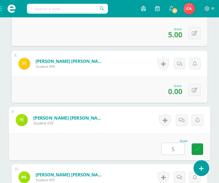
type input "5"
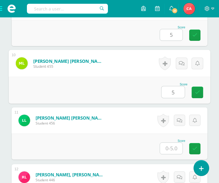
type input "5"
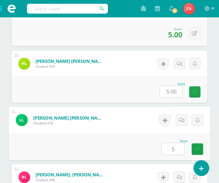
type input "5"
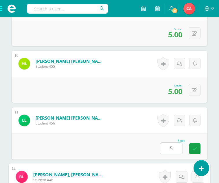
scroll to position [790, 0]
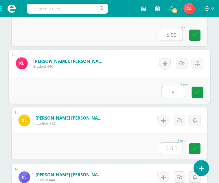
type input "5"
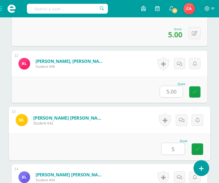
type input "5"
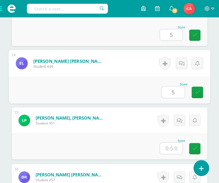
type input "5"
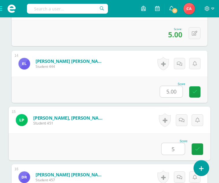
type input "5"
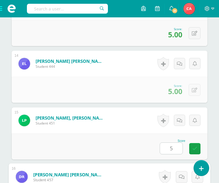
scroll to position [1017, 0]
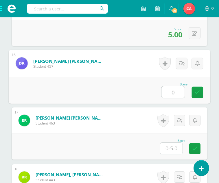
type input "0"
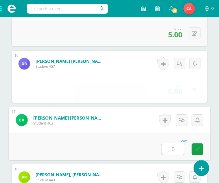
type input "0"
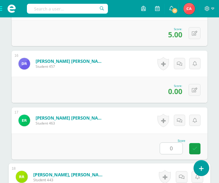
scroll to position [1130, 0]
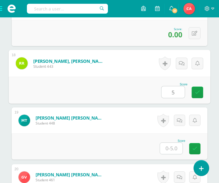
type input "5"
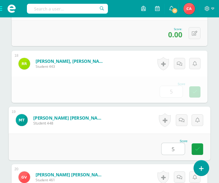
type input "5"
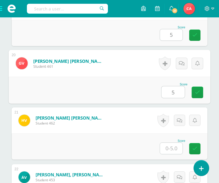
type input "5"
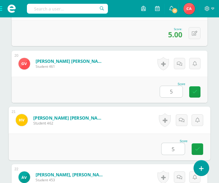
type input "5"
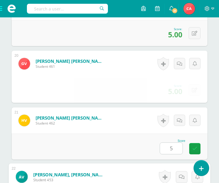
scroll to position [1357, 0]
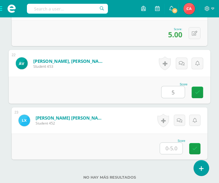
type input "5"
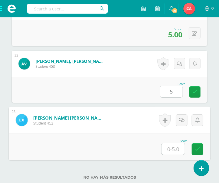
type input "5"
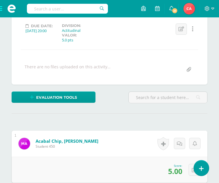
scroll to position [86, 0]
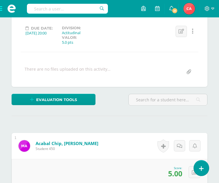
click at [3, 6] on span at bounding box center [11, 8] width 23 height 17
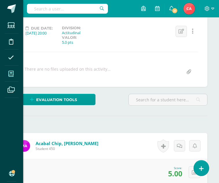
click at [12, 72] on icon at bounding box center [10, 74] width 5 height 6
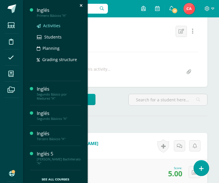
click at [50, 25] on span "Activities" at bounding box center [51, 25] width 17 height 5
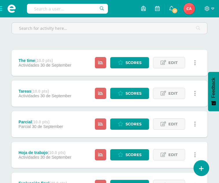
scroll to position [87, 0]
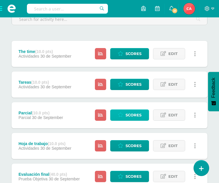
click at [128, 113] on span "Scores" at bounding box center [133, 114] width 16 height 11
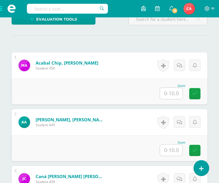
scroll to position [156, 0]
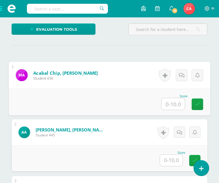
click at [173, 103] on input "text" at bounding box center [172, 104] width 23 height 12
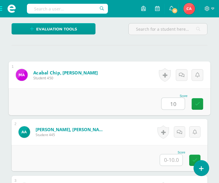
type input "10"
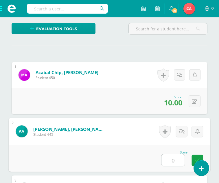
type input "0"
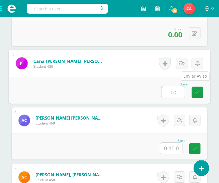
type input "10"
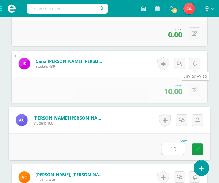
type input "10"
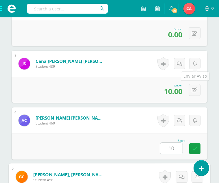
scroll to position [394, 0]
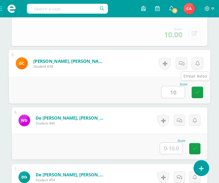
type input "10"
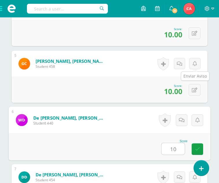
type input "10"
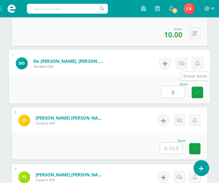
type input "8"
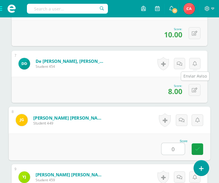
type input "0"
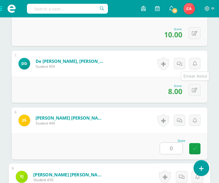
scroll to position [621, 0]
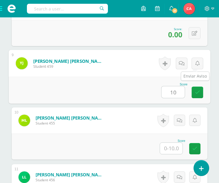
type input "10"
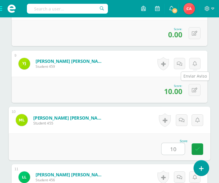
type input "10"
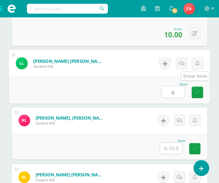
type input "6"
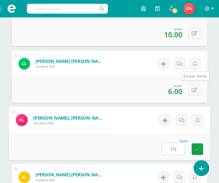
type input "10"
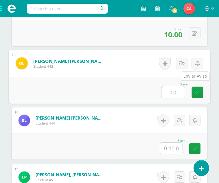
type input "10"
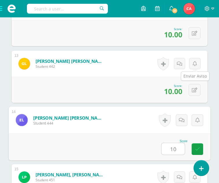
type input "10"
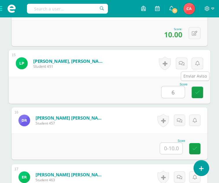
type input "6"
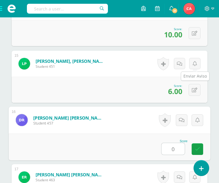
type input "0"
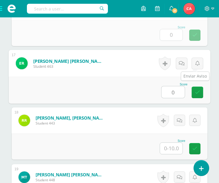
type input "0"
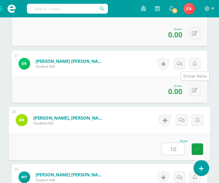
type input "10"
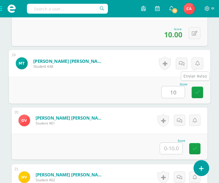
type input "10"
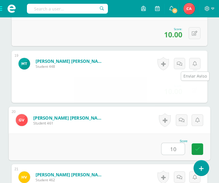
type input "10"
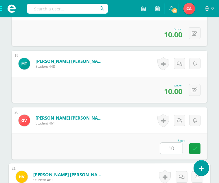
scroll to position [1300, 0]
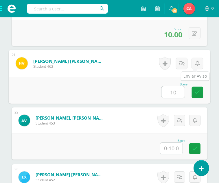
type input "10"
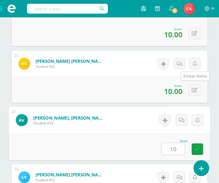
type input "10"
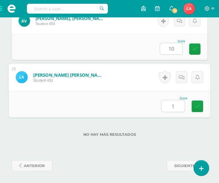
type input "10"
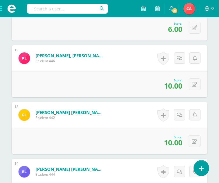
scroll to position [793, 0]
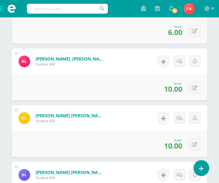
click at [4, 7] on span at bounding box center [11, 8] width 23 height 17
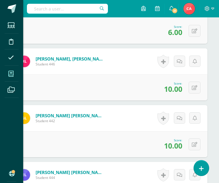
click at [12, 74] on icon at bounding box center [10, 74] width 5 height 6
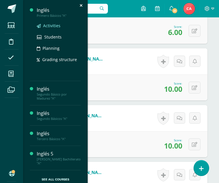
click at [53, 25] on span "Activities" at bounding box center [51, 25] width 17 height 5
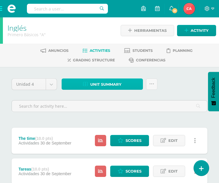
click at [100, 83] on span "Unit summary" at bounding box center [105, 84] width 31 height 11
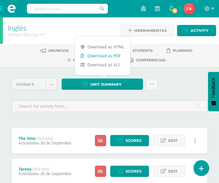
click at [104, 57] on link "Download as PDF" at bounding box center [102, 55] width 55 height 9
